Goal: Communication & Community: Answer question/provide support

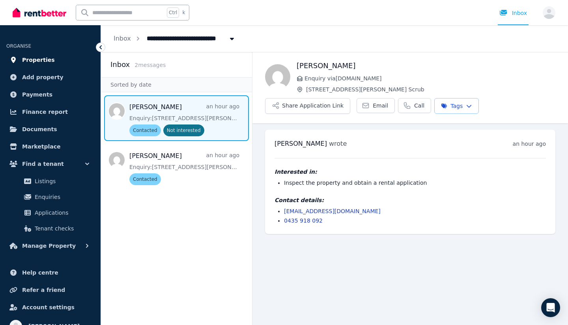
click at [47, 61] on span "Properties" at bounding box center [38, 59] width 33 height 9
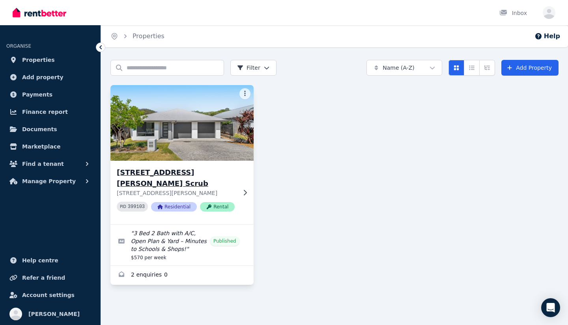
click at [174, 122] on img at bounding box center [182, 123] width 150 height 80
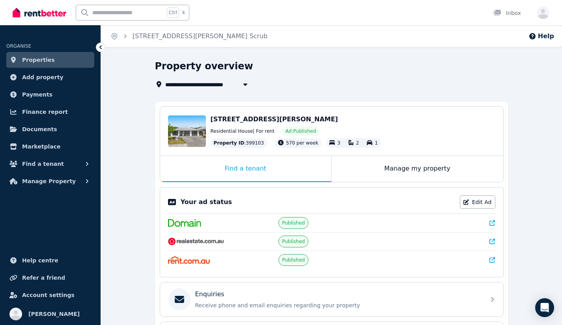
scroll to position [78, 0]
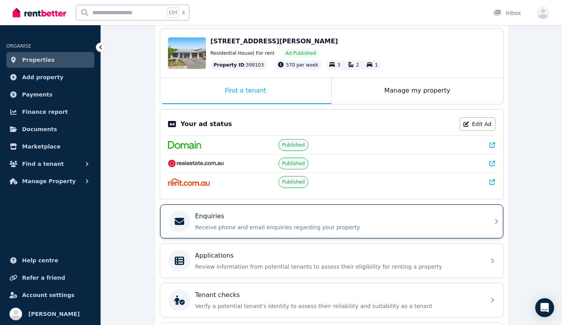
click at [247, 213] on div "Enquiries" at bounding box center [338, 216] width 286 height 9
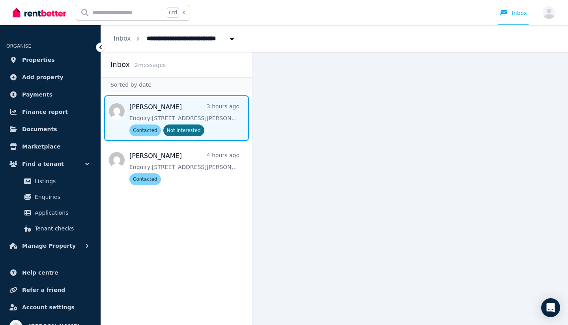
click at [220, 121] on span "Message list" at bounding box center [176, 118] width 151 height 46
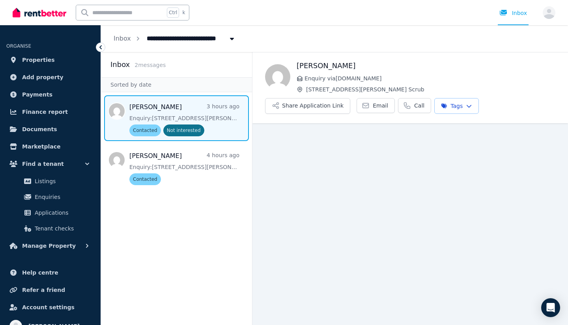
click at [448, 105] on html "**********" at bounding box center [284, 162] width 568 height 325
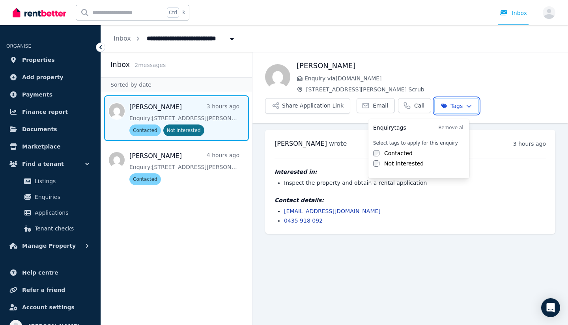
click at [284, 247] on html "**********" at bounding box center [284, 162] width 568 height 325
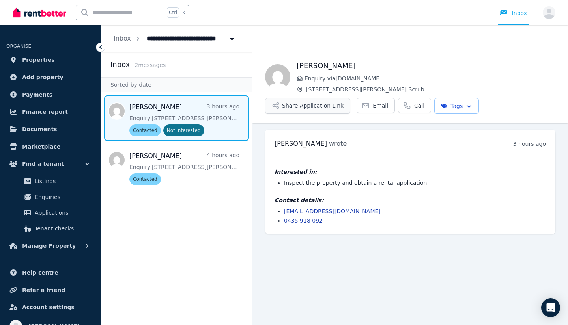
click at [294, 106] on button "Share Application Link" at bounding box center [307, 106] width 85 height 16
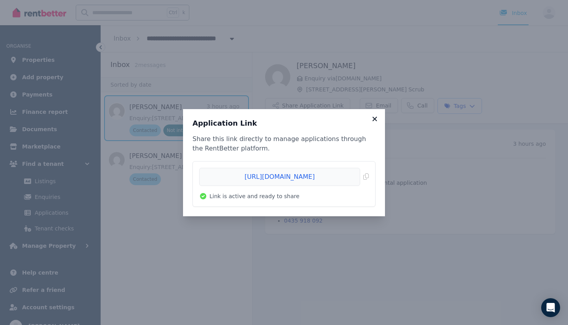
click at [373, 117] on icon at bounding box center [374, 119] width 4 height 4
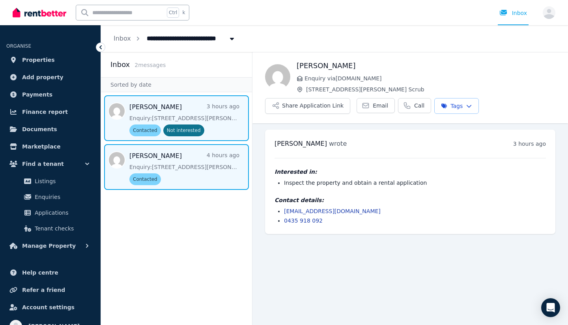
click at [213, 166] on span "Message list" at bounding box center [176, 167] width 151 height 46
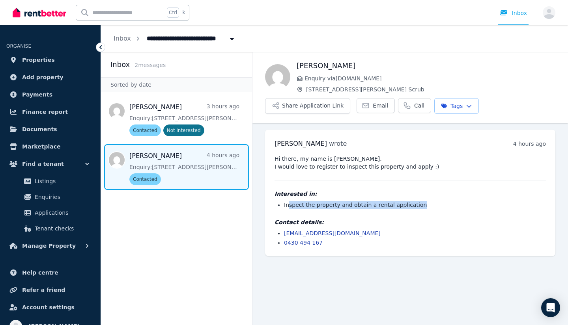
drag, startPoint x: 289, startPoint y: 200, endPoint x: 413, endPoint y: 204, distance: 124.3
click at [413, 204] on div "Interested in: Inspect the property and obtain a rental application" at bounding box center [410, 199] width 271 height 19
click at [292, 233] on link "[EMAIL_ADDRESS][DOMAIN_NAME]" at bounding box center [332, 233] width 97 height 6
click at [240, 268] on aside "Inbox 2 message s Sorted by date [PERSON_NAME] 3 hours ago Enquiry: [STREET_ADD…" at bounding box center [176, 188] width 151 height 273
click at [312, 281] on main "Back [PERSON_NAME] Enquiry via [DOMAIN_NAME] [STREET_ADDRESS][PERSON_NAME] Scru…" at bounding box center [410, 188] width 316 height 273
